Goal: Task Accomplishment & Management: Use online tool/utility

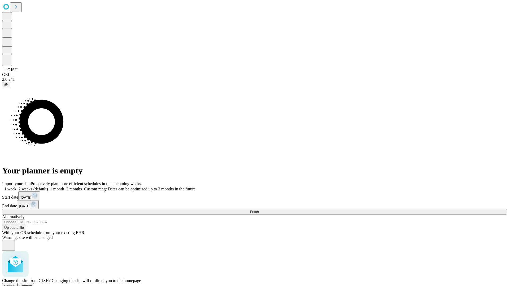
click at [32, 284] on span "Confirm" at bounding box center [26, 286] width 12 height 4
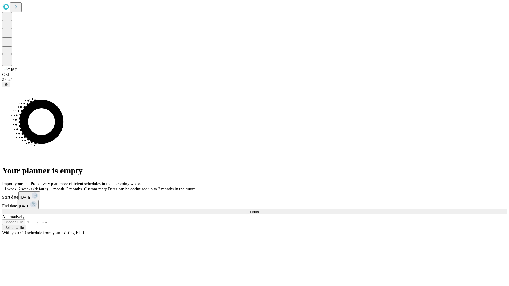
click at [48, 187] on label "2 weeks (default)" at bounding box center [32, 189] width 32 height 5
click at [259, 210] on span "Fetch" at bounding box center [254, 212] width 9 height 4
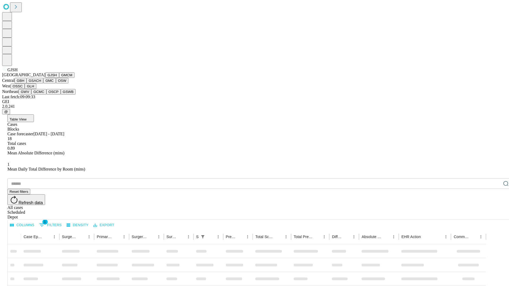
click at [59, 78] on button "GMCM" at bounding box center [66, 75] width 15 height 6
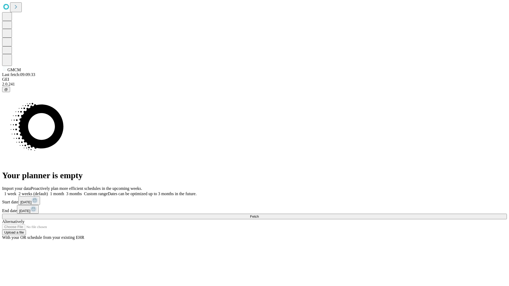
click at [48, 192] on label "2 weeks (default)" at bounding box center [32, 194] width 32 height 5
click at [259, 215] on span "Fetch" at bounding box center [254, 217] width 9 height 4
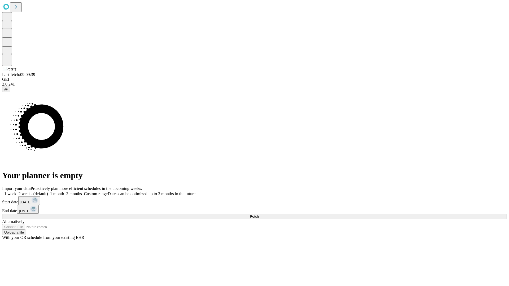
click at [48, 192] on label "2 weeks (default)" at bounding box center [32, 194] width 32 height 5
click at [259, 215] on span "Fetch" at bounding box center [254, 217] width 9 height 4
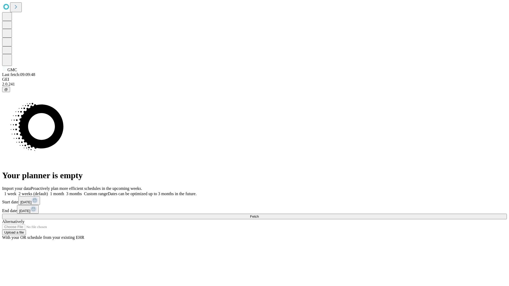
click at [48, 192] on label "2 weeks (default)" at bounding box center [32, 194] width 32 height 5
click at [259, 215] on span "Fetch" at bounding box center [254, 217] width 9 height 4
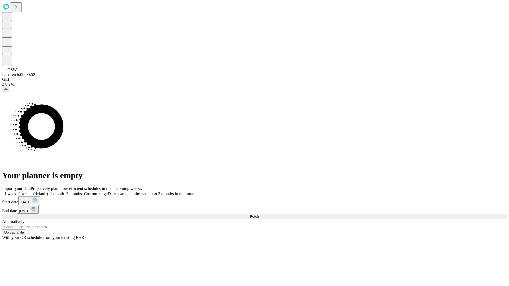
click at [48, 192] on label "2 weeks (default)" at bounding box center [32, 194] width 32 height 5
click at [259, 215] on span "Fetch" at bounding box center [254, 217] width 9 height 4
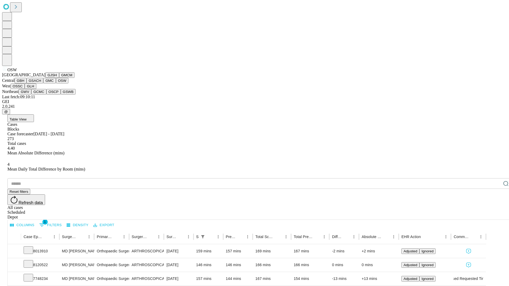
click at [25, 89] on button "OSSC" at bounding box center [18, 87] width 14 height 6
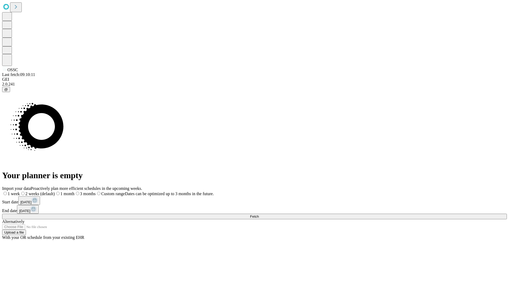
click at [55, 192] on label "2 weeks (default)" at bounding box center [37, 194] width 35 height 5
click at [259, 215] on span "Fetch" at bounding box center [254, 217] width 9 height 4
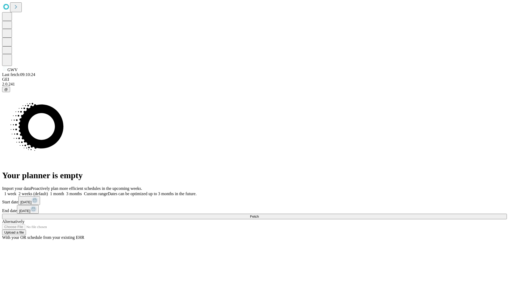
click at [48, 192] on label "2 weeks (default)" at bounding box center [32, 194] width 32 height 5
click at [259, 215] on span "Fetch" at bounding box center [254, 217] width 9 height 4
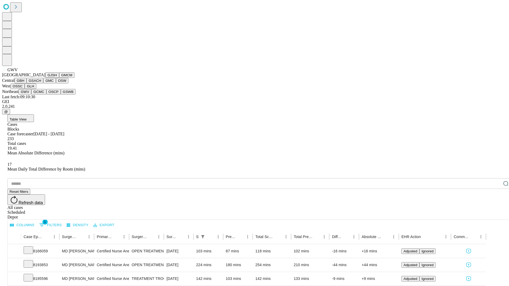
click at [41, 95] on button "GCMC" at bounding box center [38, 92] width 15 height 6
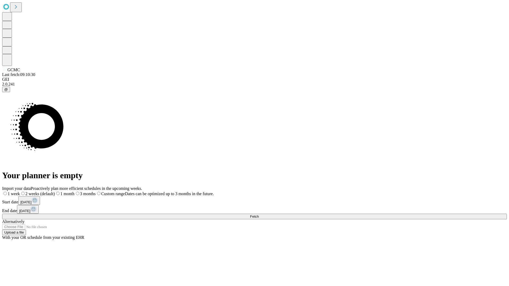
click at [55, 192] on label "2 weeks (default)" at bounding box center [37, 194] width 35 height 5
click at [259, 215] on span "Fetch" at bounding box center [254, 217] width 9 height 4
